Goal: Task Accomplishment & Management: Manage account settings

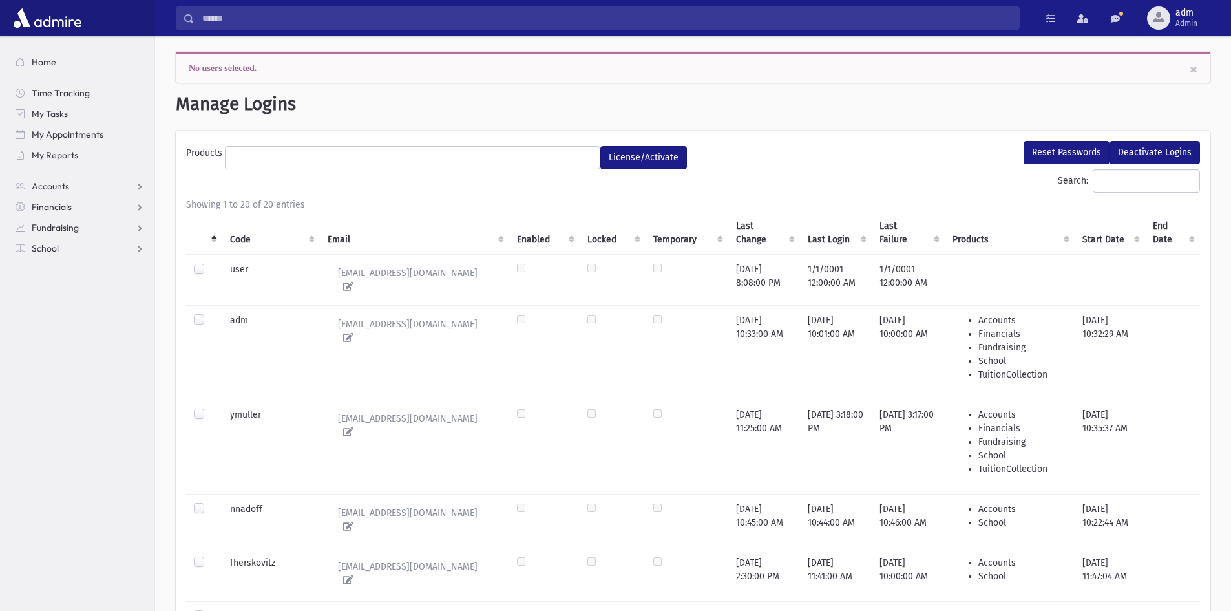
select select
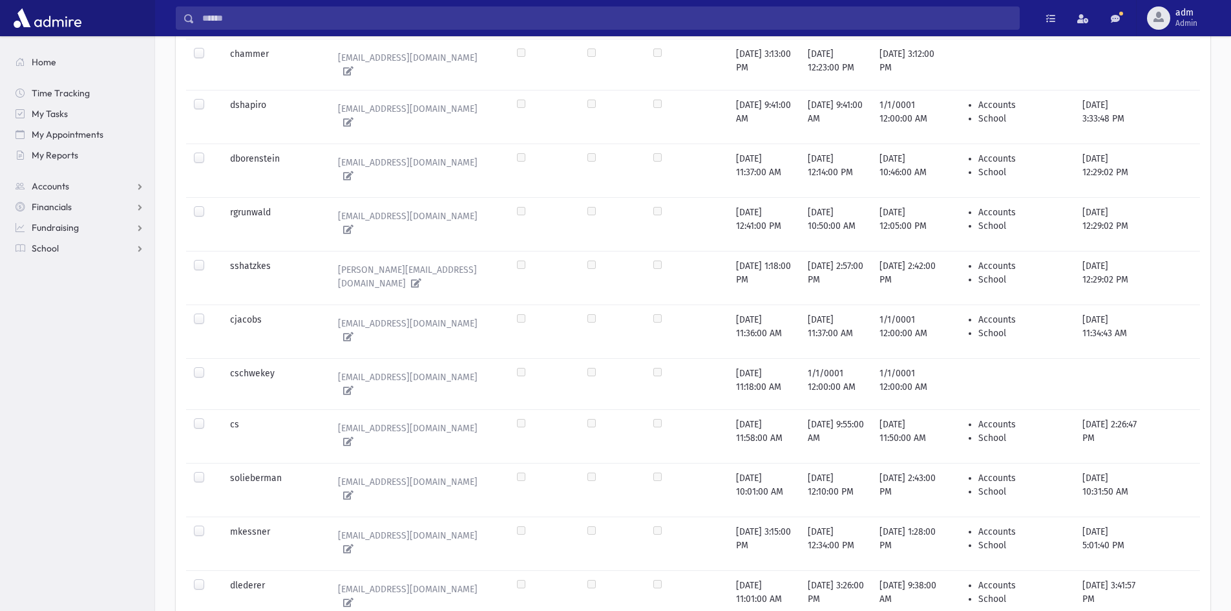
scroll to position [774, 0]
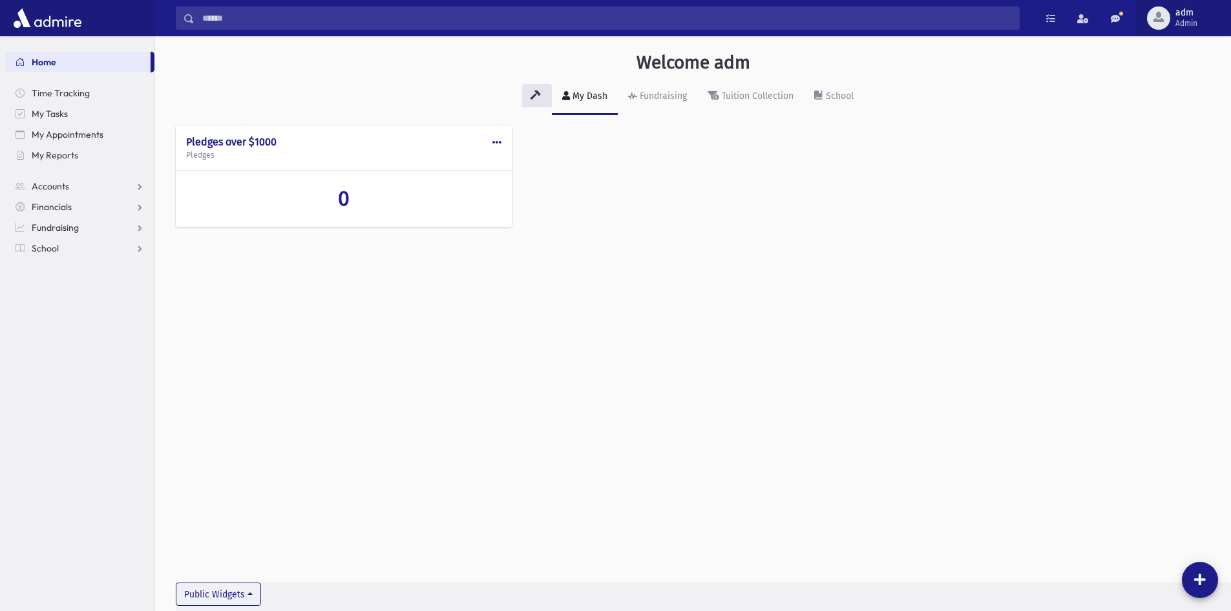
click at [1164, 24] on div "button" at bounding box center [1158, 17] width 23 height 23
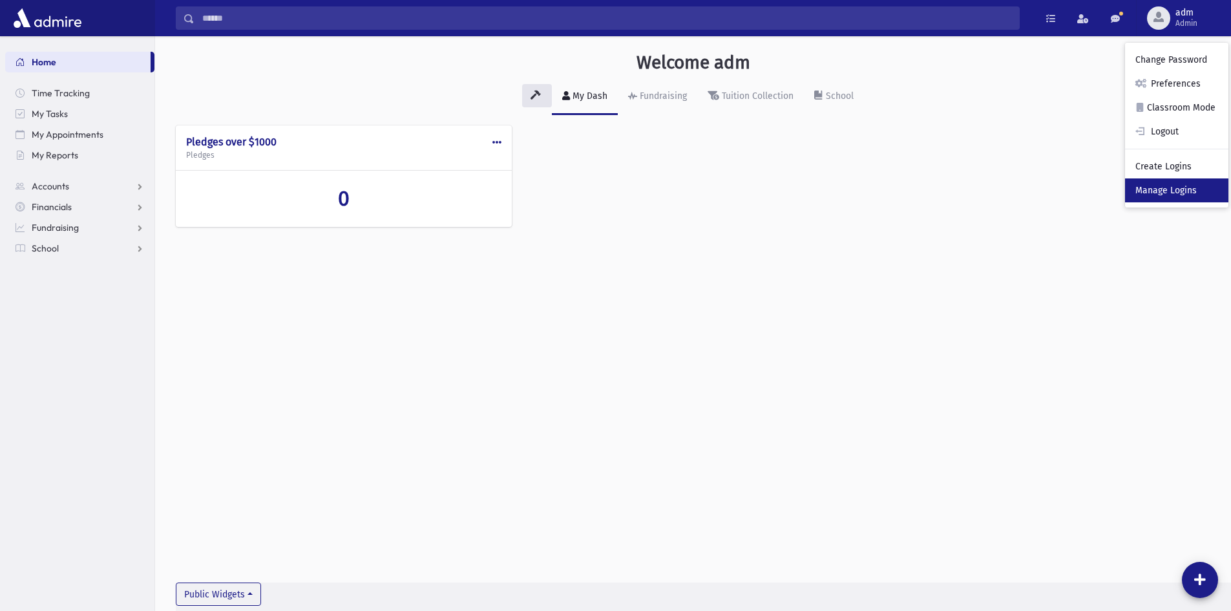
click at [1159, 188] on link "Manage Logins" at bounding box center [1176, 190] width 103 height 24
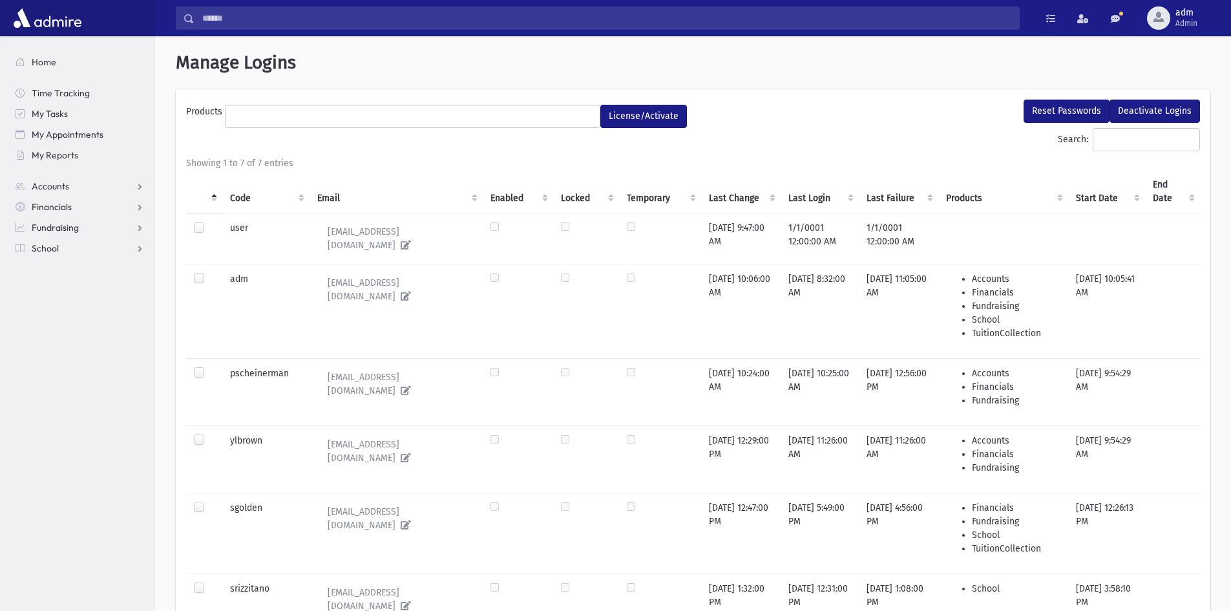
select select
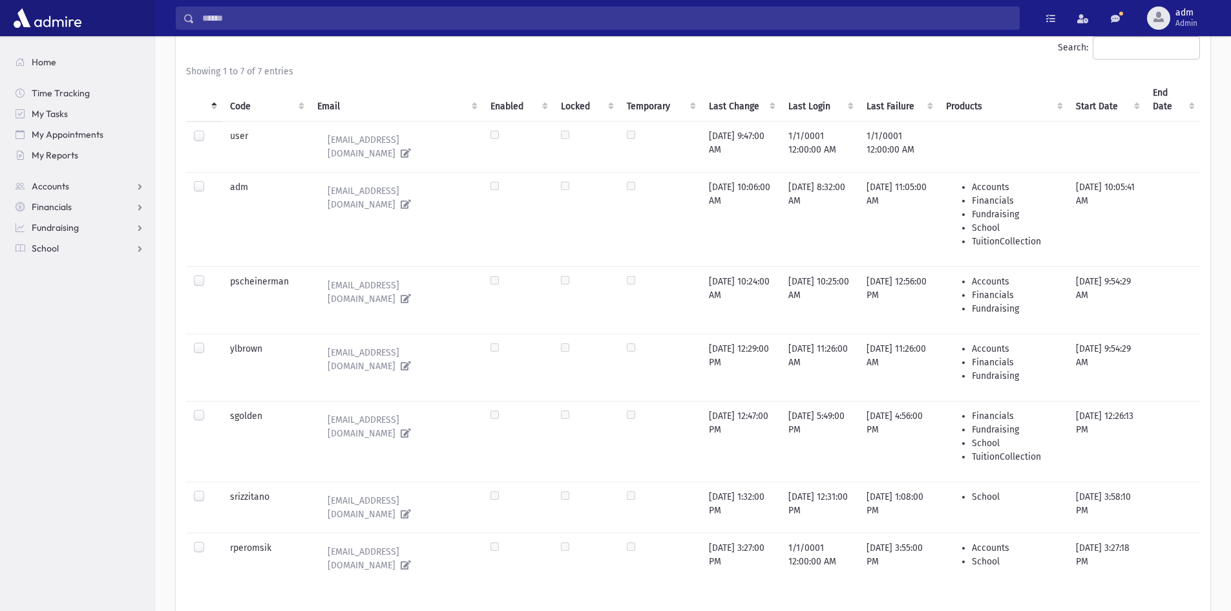
scroll to position [100, 0]
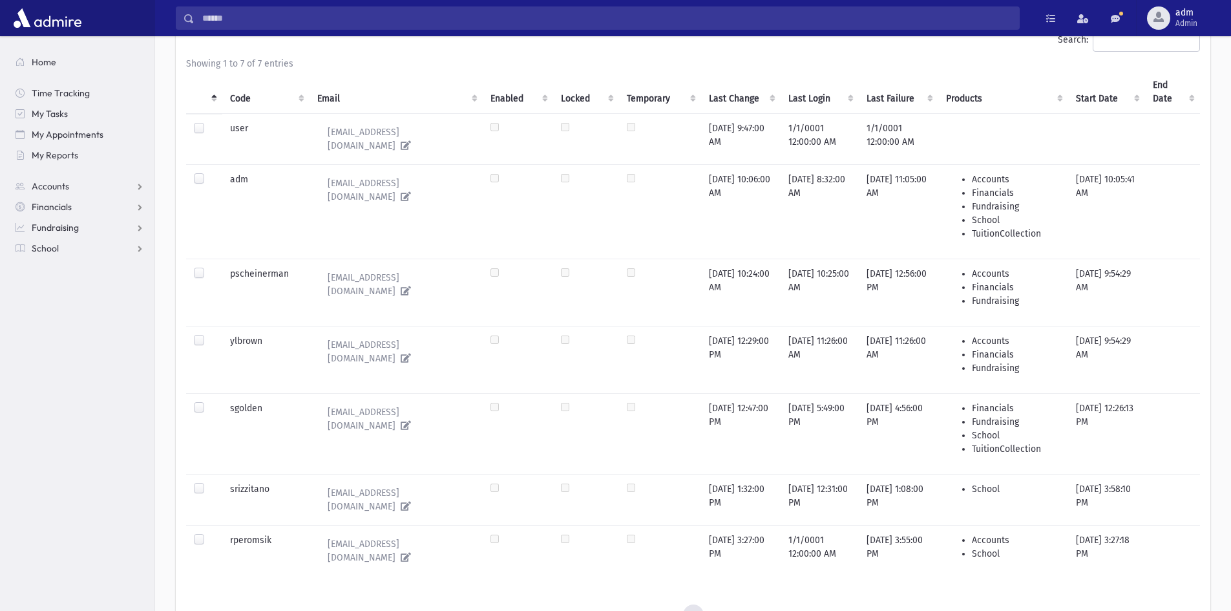
click at [209, 401] on label at bounding box center [209, 401] width 0 height 0
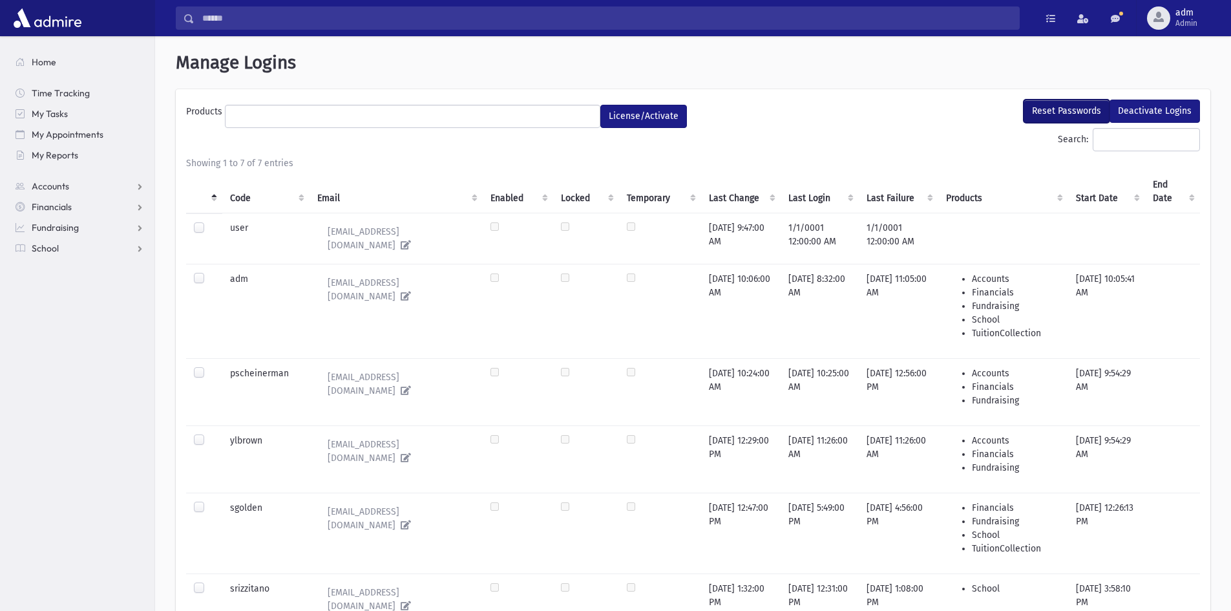
click at [1078, 109] on button "Reset Passwords" at bounding box center [1067, 111] width 86 height 23
select select
